Goal: Task Accomplishment & Management: Manage account settings

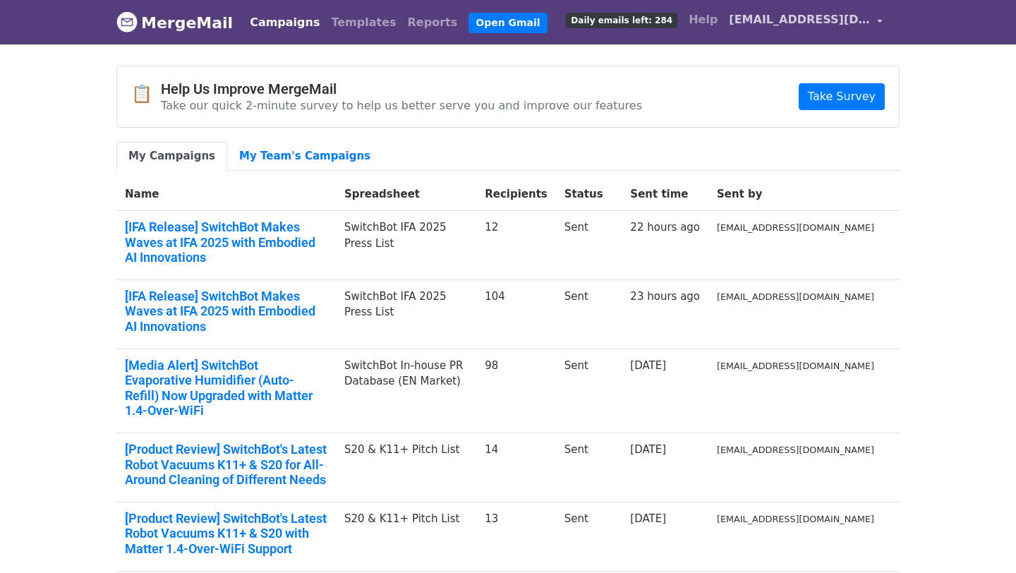
click at [813, 15] on span "[EMAIL_ADDRESS][DOMAIN_NAME]" at bounding box center [799, 19] width 141 height 17
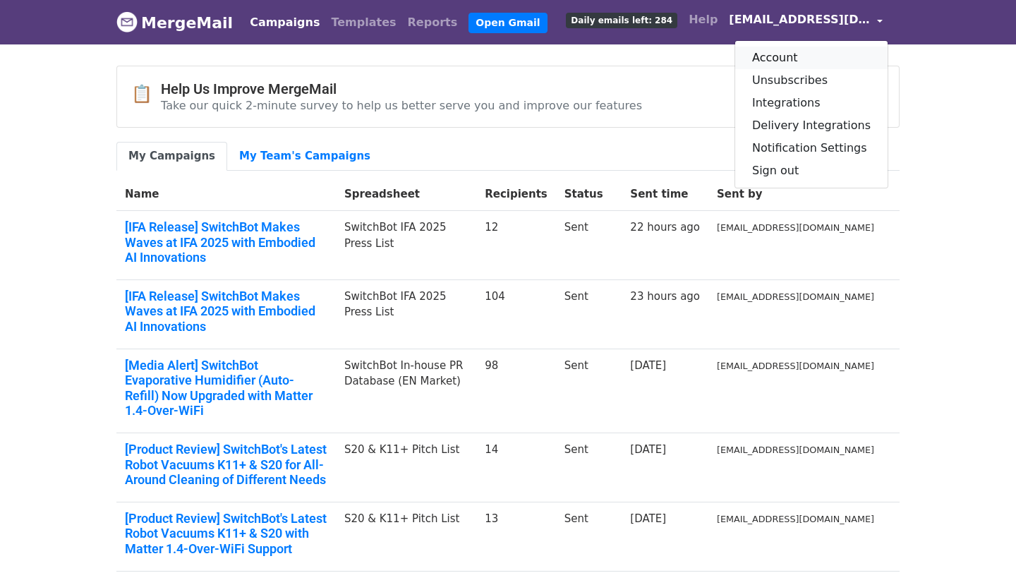
click at [791, 51] on link "Account" at bounding box center [811, 58] width 152 height 23
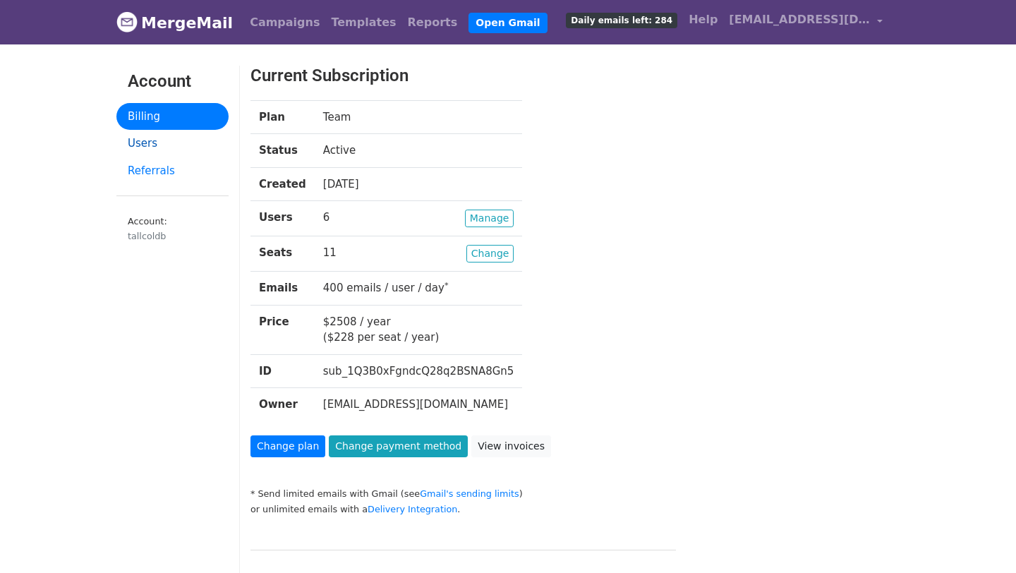
click at [162, 148] on link "Users" at bounding box center [172, 144] width 112 height 28
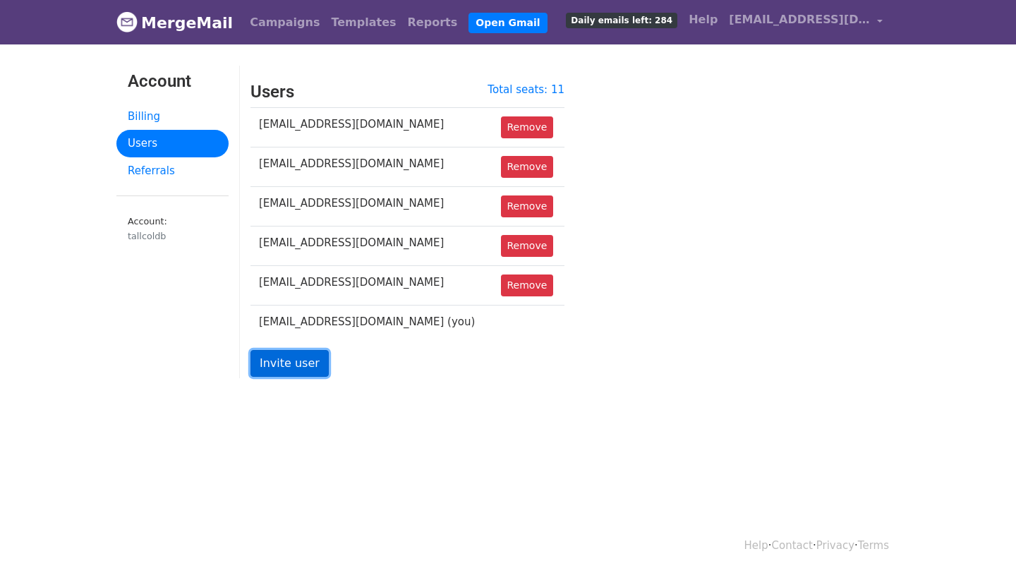
click at [303, 368] on link "Invite user" at bounding box center [289, 363] width 78 height 27
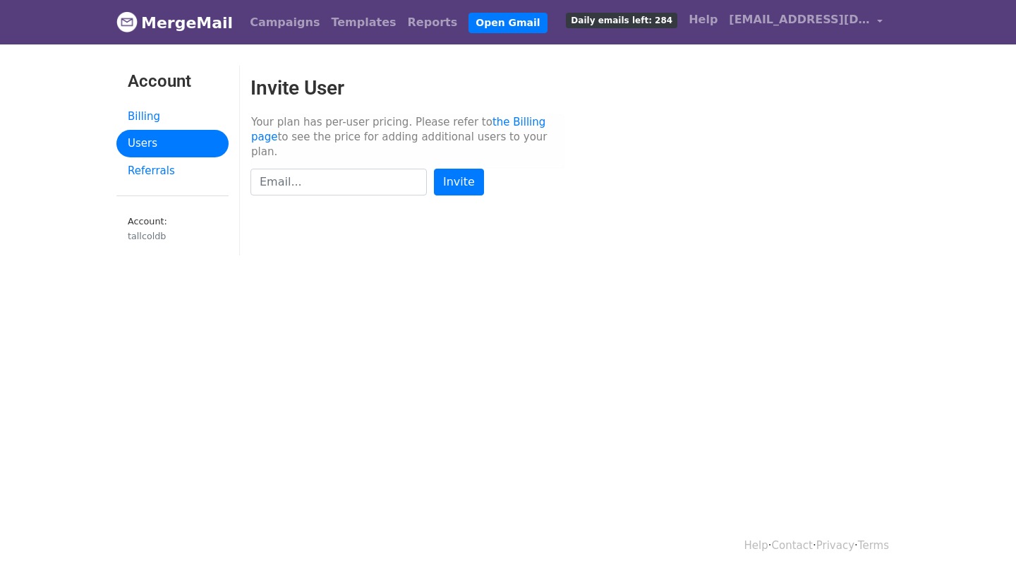
click at [350, 171] on input "text" at bounding box center [338, 182] width 176 height 27
type input "[EMAIL_ADDRESS][DOMAIN_NAME]"
click at [434, 169] on input "Invite" at bounding box center [459, 182] width 50 height 27
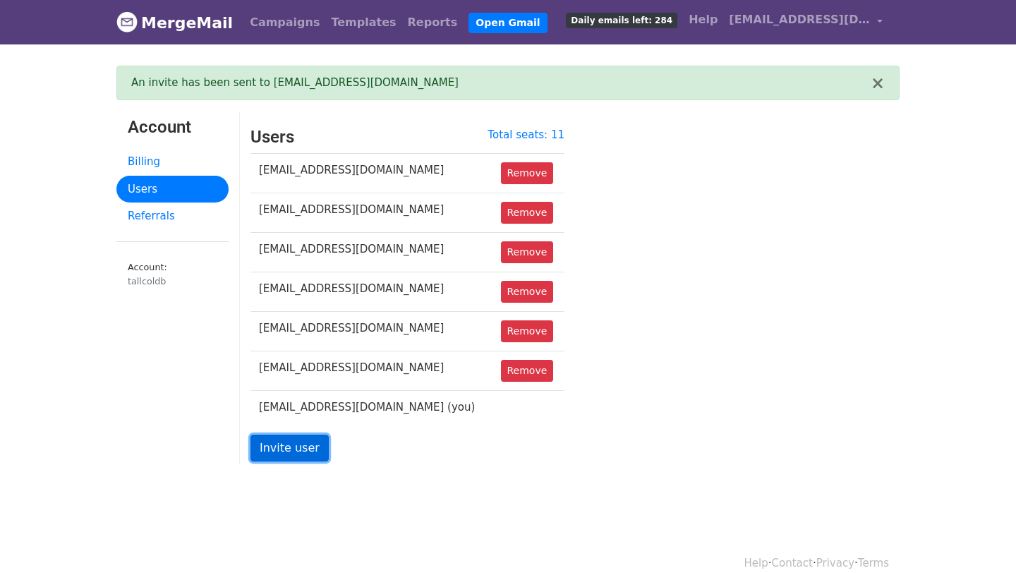
click at [288, 449] on link "Invite user" at bounding box center [289, 448] width 78 height 27
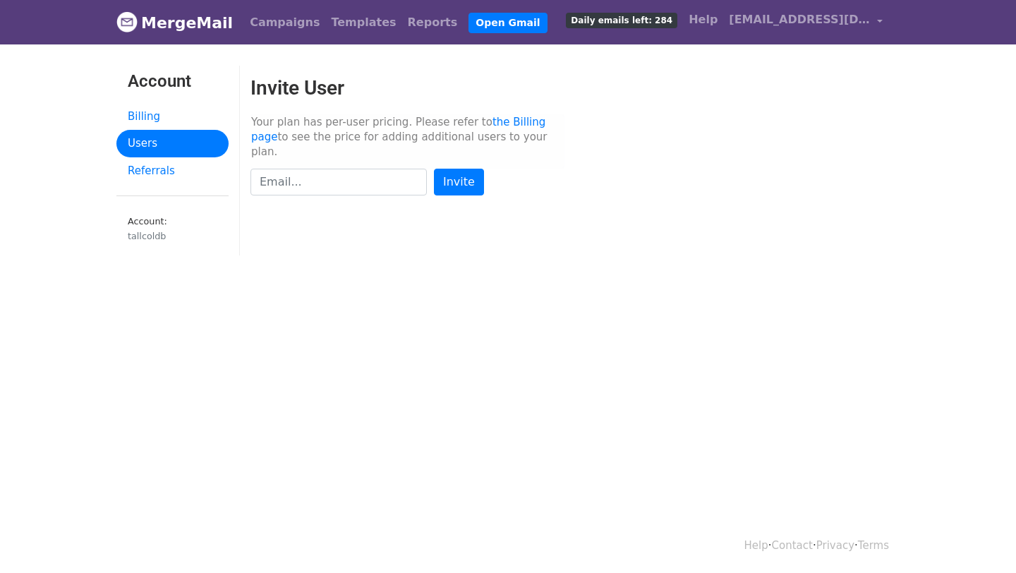
click at [332, 174] on input "text" at bounding box center [338, 182] width 176 height 27
type input "e"
type input "[PERSON_NAME][EMAIL_ADDRESS][DOMAIN_NAME]"
click at [434, 169] on input "Invite" at bounding box center [459, 182] width 50 height 27
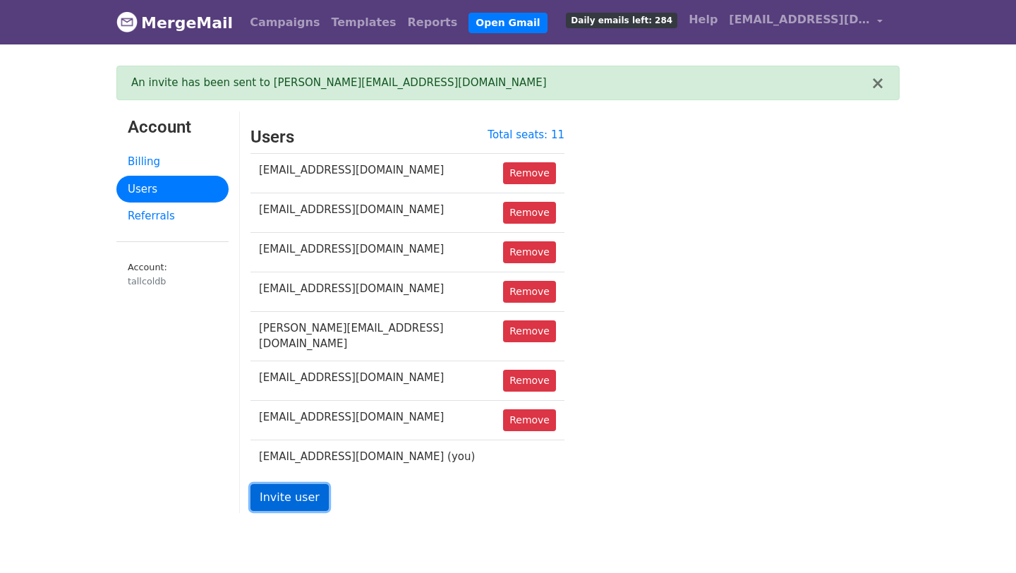
click at [306, 494] on link "Invite user" at bounding box center [289, 497] width 78 height 27
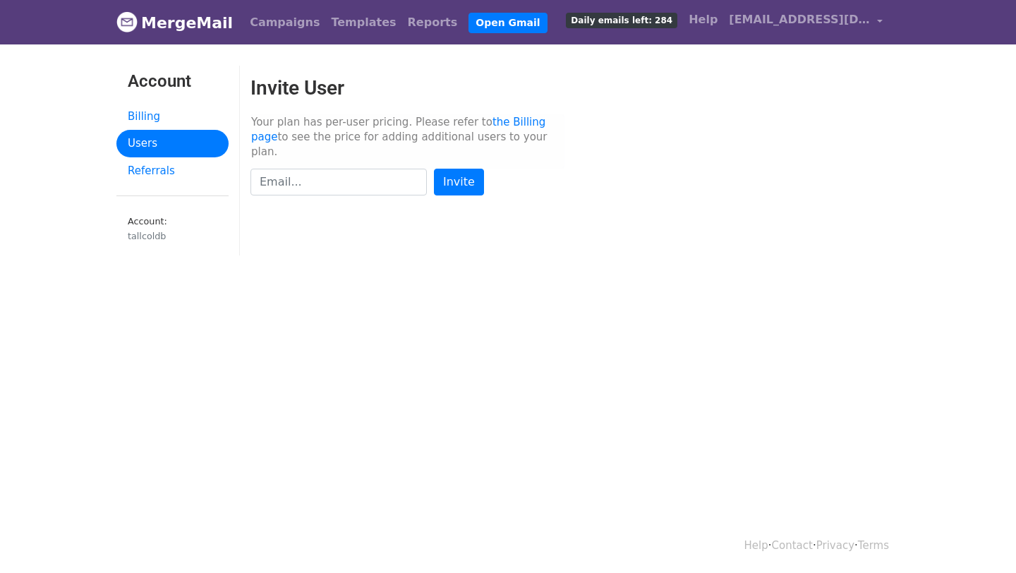
click at [350, 169] on input "text" at bounding box center [338, 182] width 176 height 27
type input "kai@acematetennis.com"
click at [434, 169] on input "Invite" at bounding box center [459, 182] width 50 height 27
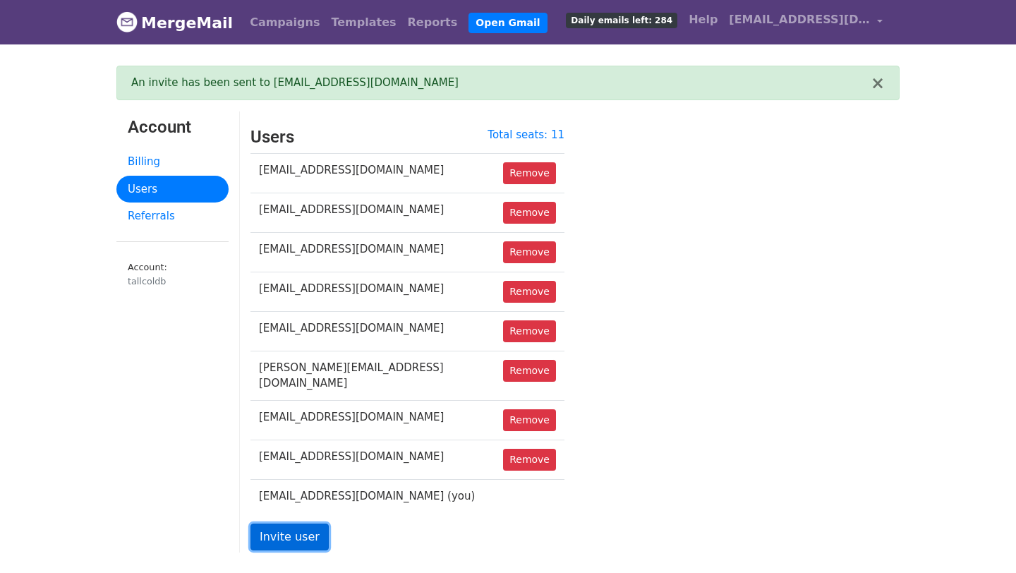
click at [300, 530] on link "Invite user" at bounding box center [289, 536] width 78 height 27
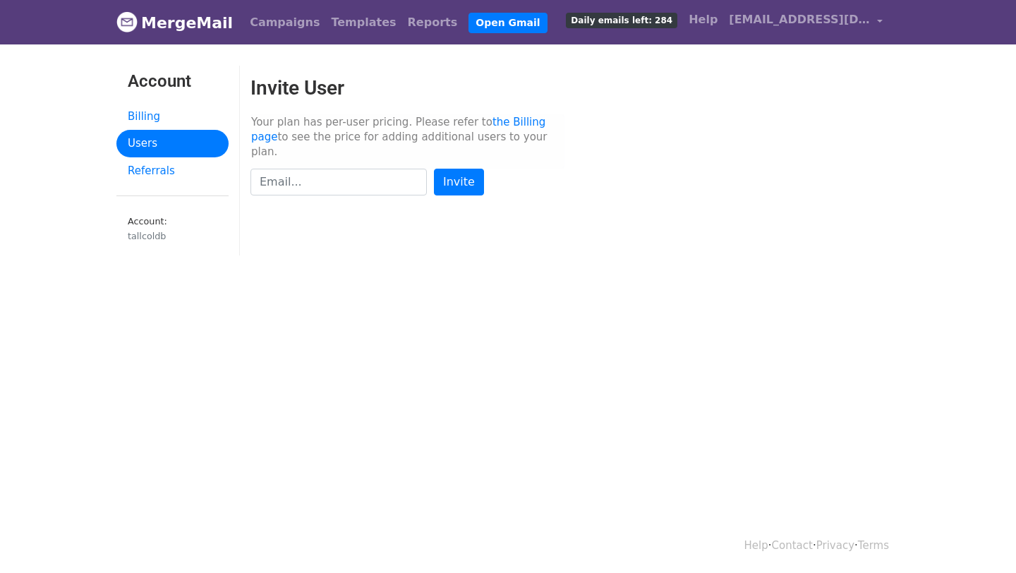
click at [346, 174] on input "text" at bounding box center [338, 182] width 176 height 27
type input "[PERSON_NAME][EMAIL_ADDRESS][DOMAIN_NAME]"
click at [434, 169] on input "Invite" at bounding box center [459, 182] width 50 height 27
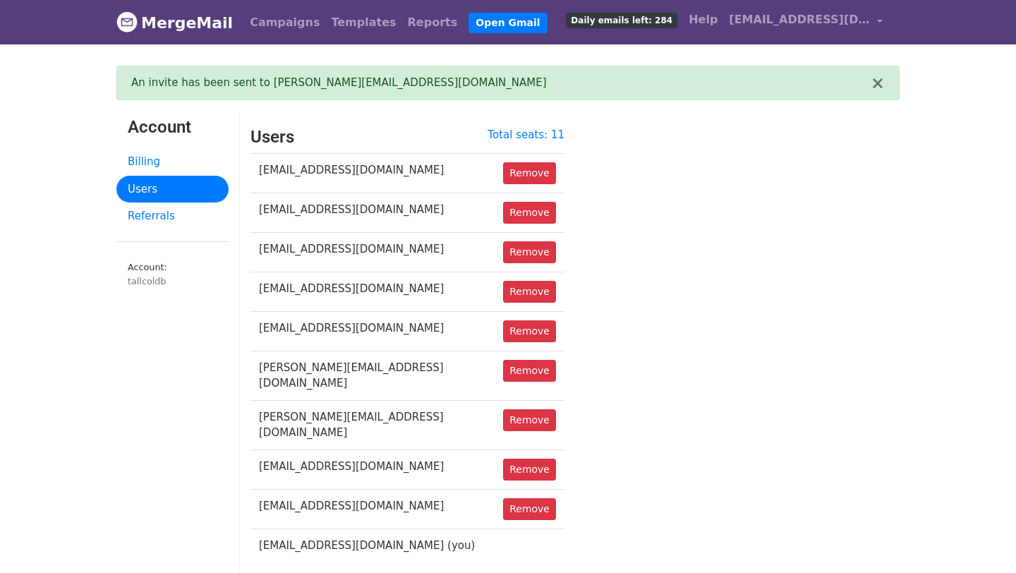
click at [664, 279] on div "Total seats: 11 Users [EMAIL_ADDRESS][DOMAIN_NAME] Remove [EMAIL_ADDRESS][DOMAI…" at bounding box center [575, 371] width 670 height 489
